Goal: Task Accomplishment & Management: Manage account settings

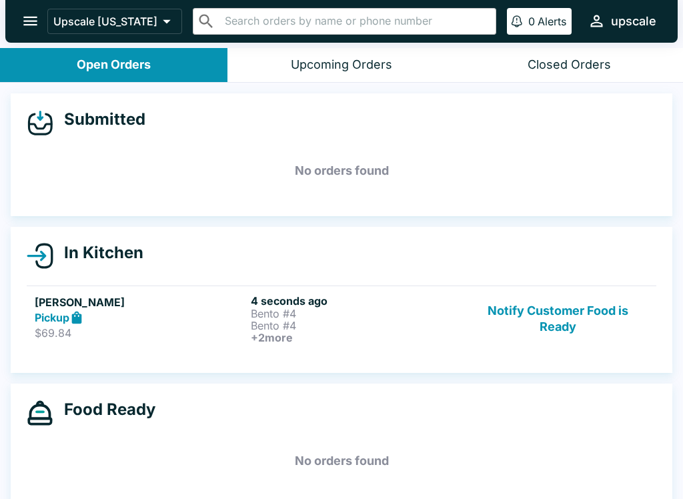
click at [310, 312] on p "Bento #4" at bounding box center [356, 314] width 211 height 12
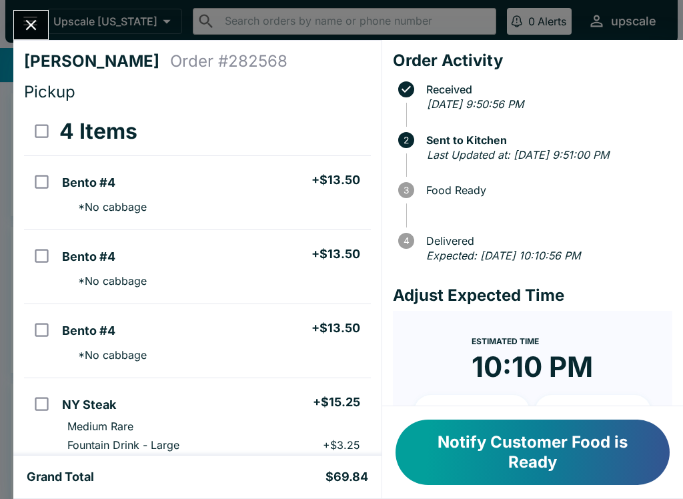
click at [530, 449] on button "Notify Customer Food is Ready" at bounding box center [533, 452] width 274 height 65
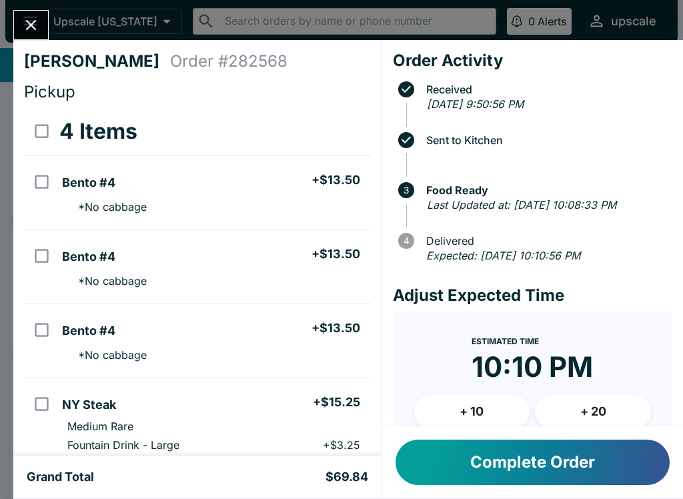
click at [39, 35] on button "Close" at bounding box center [31, 25] width 34 height 29
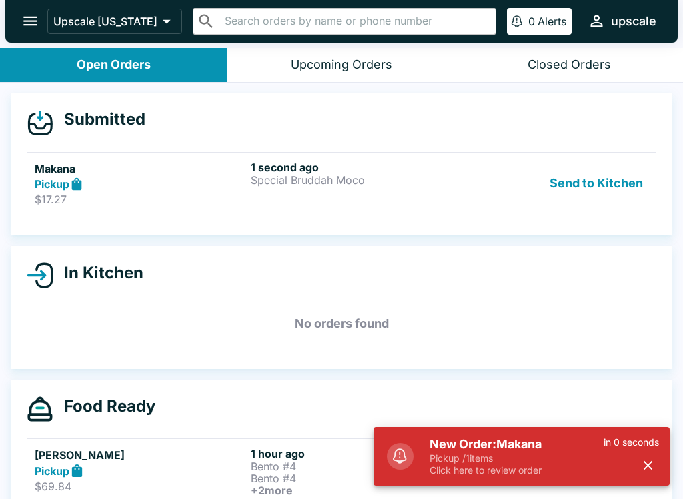
click at [590, 191] on button "Send to Kitchen" at bounding box center [596, 184] width 104 height 46
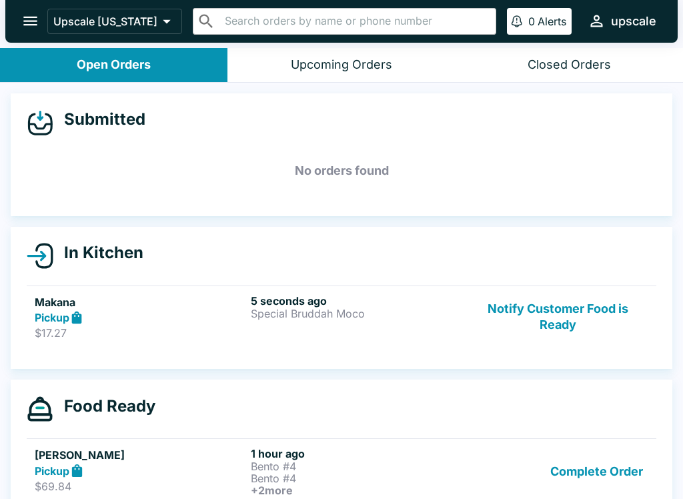
click at [222, 302] on h5 "Makana" at bounding box center [140, 302] width 211 height 16
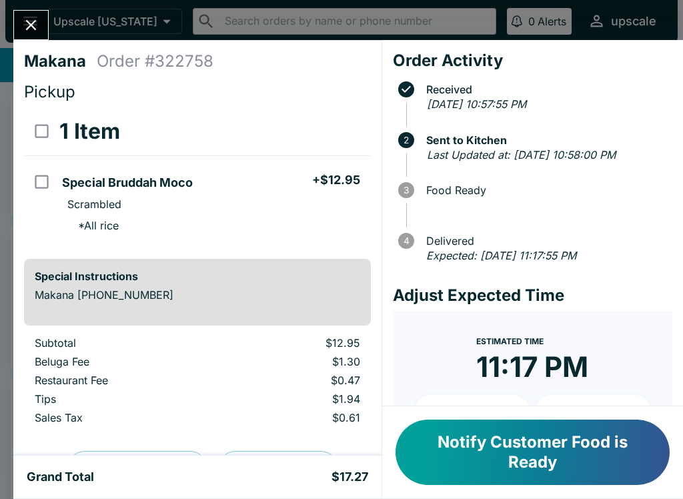
click at [515, 463] on button "Notify Customer Food is Ready" at bounding box center [533, 452] width 274 height 65
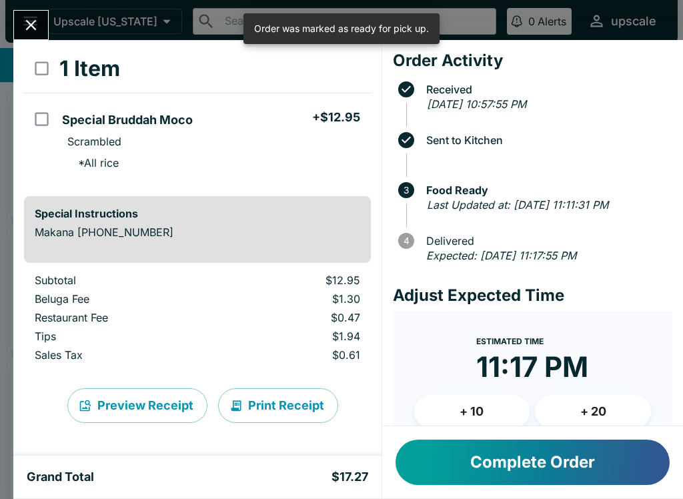
scroll to position [63, 0]
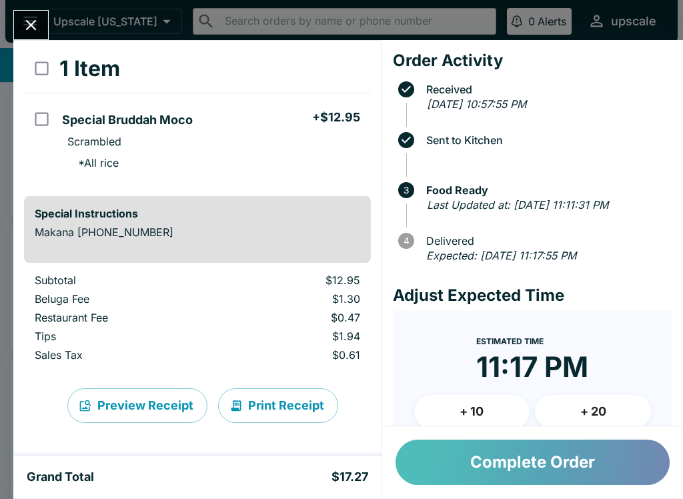
click at [526, 468] on button "Complete Order" at bounding box center [533, 462] width 274 height 45
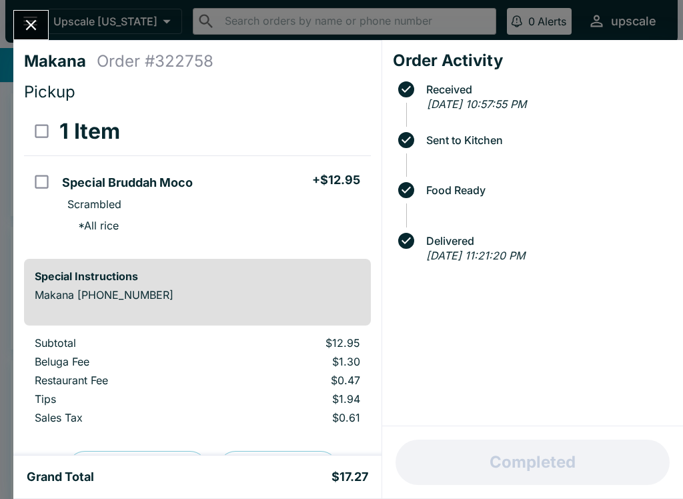
scroll to position [0, 0]
click at [522, 472] on div "Completed" at bounding box center [532, 462] width 301 height 72
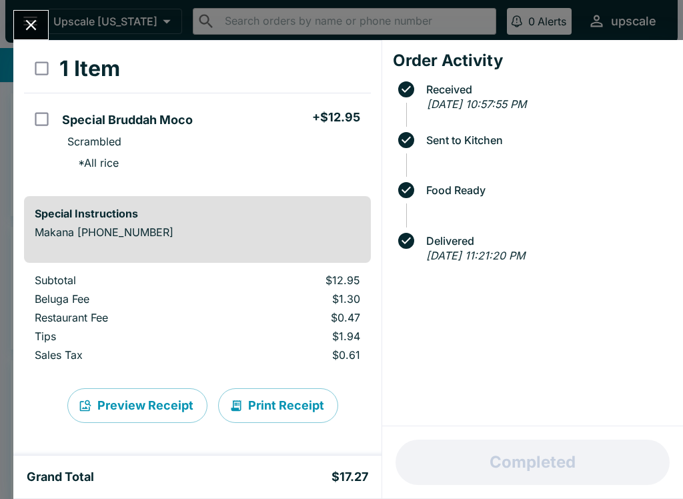
scroll to position [63, 0]
